Goal: Task Accomplishment & Management: Use online tool/utility

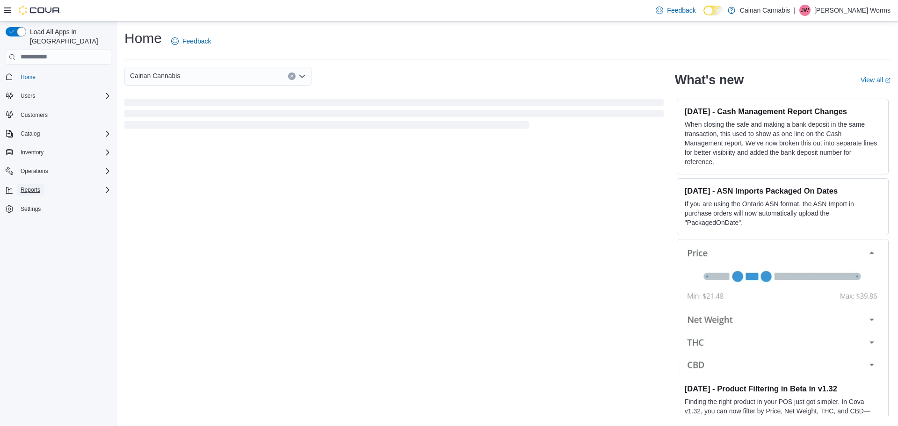
click at [40, 184] on button "Reports" at bounding box center [30, 189] width 27 height 11
click at [56, 147] on div "Inventory" at bounding box center [64, 152] width 94 height 11
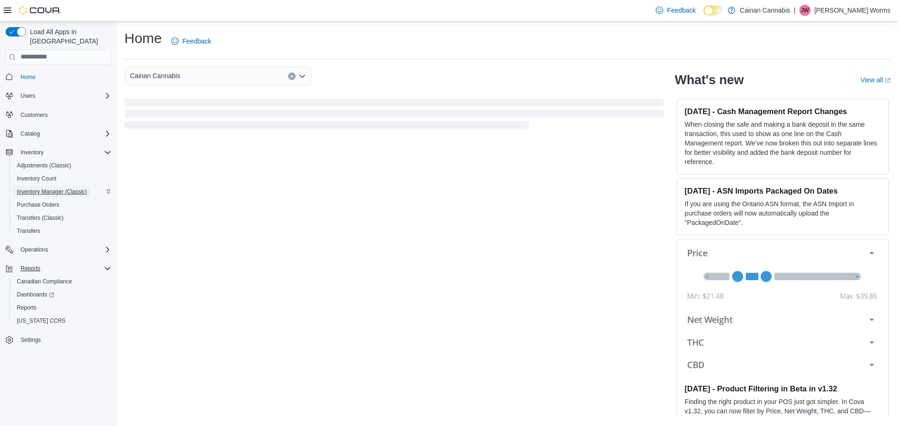
click at [62, 188] on span "Inventory Manager (Classic)" at bounding box center [52, 191] width 70 height 7
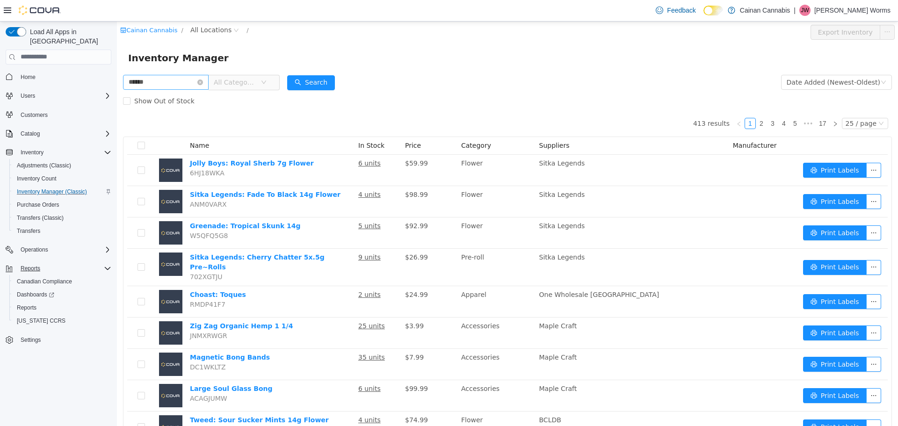
type input "******"
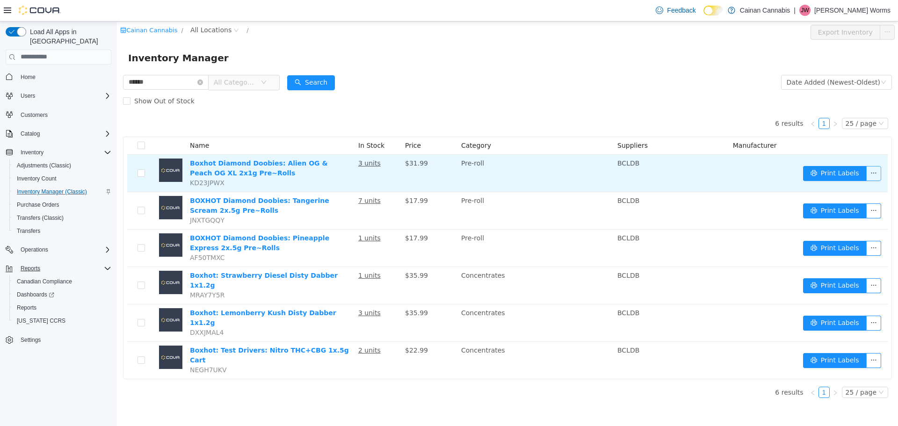
click at [878, 173] on button "button" at bounding box center [873, 173] width 15 height 15
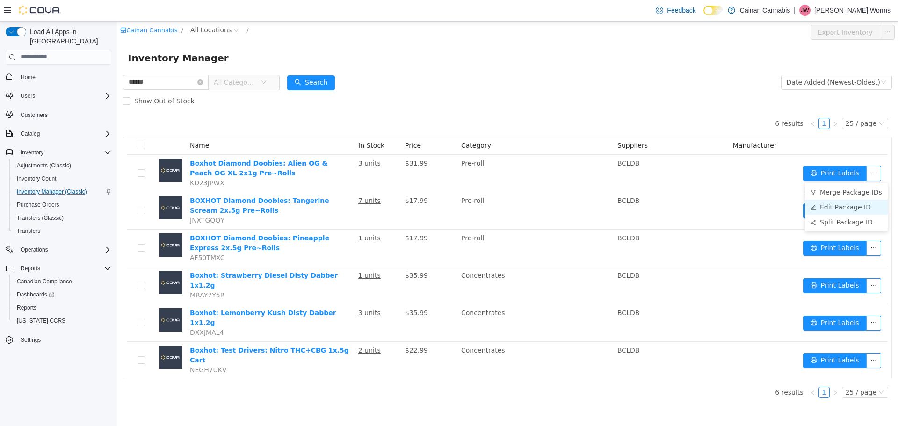
click at [853, 207] on li "Edit Package ID" at bounding box center [846, 206] width 83 height 15
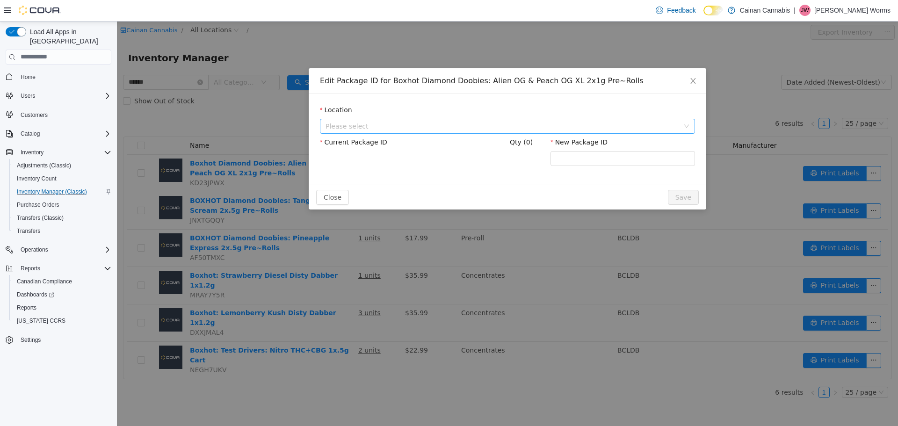
click at [574, 125] on span "Please select" at bounding box center [501, 125] width 353 height 9
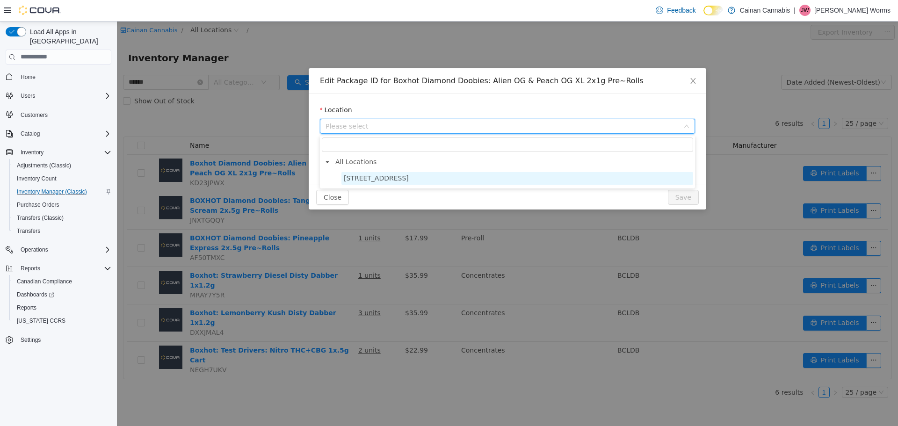
click at [422, 173] on span "[STREET_ADDRESS]" at bounding box center [517, 178] width 352 height 13
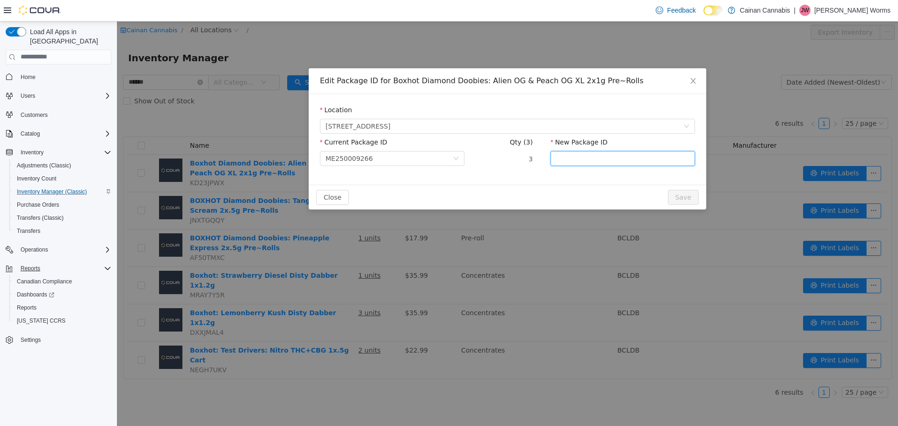
click at [578, 158] on input "New Package ID" at bounding box center [622, 158] width 144 height 15
type input "**********"
click at [676, 197] on button "Save" at bounding box center [683, 196] width 31 height 15
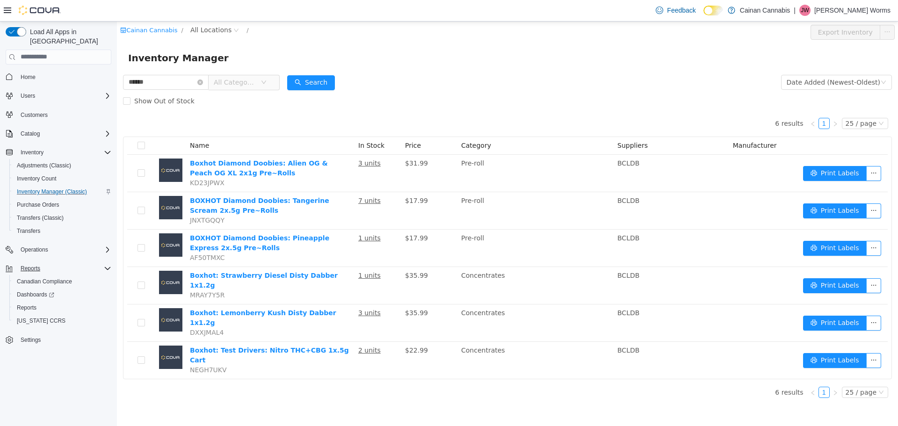
click at [6, 10] on icon at bounding box center [7, 10] width 7 height 7
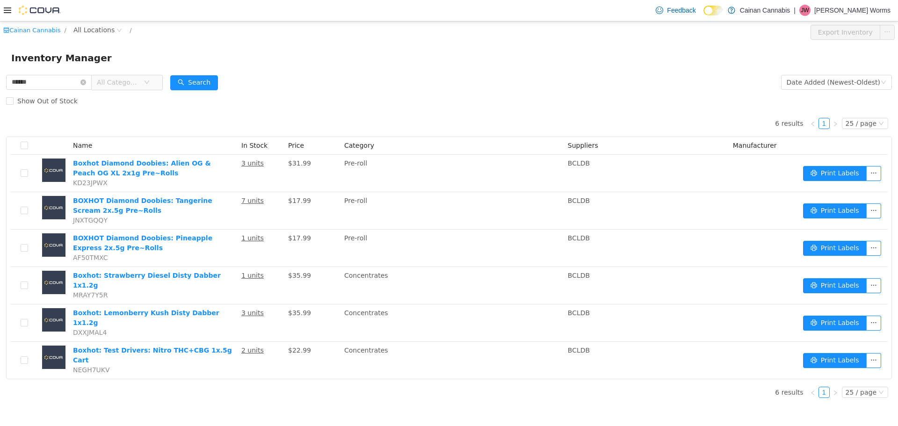
click at [871, 10] on p "[PERSON_NAME] Worms" at bounding box center [852, 10] width 76 height 11
click at [848, 86] on button "Sign Out" at bounding box center [844, 91] width 86 height 15
